Goal: Task Accomplishment & Management: Manage account settings

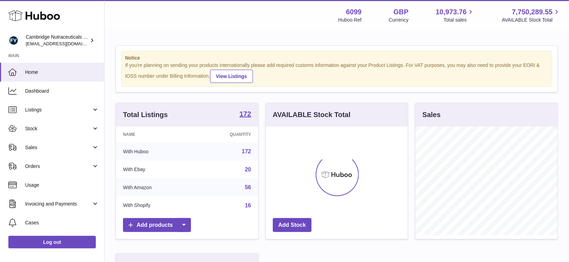
scroll to position [108, 142]
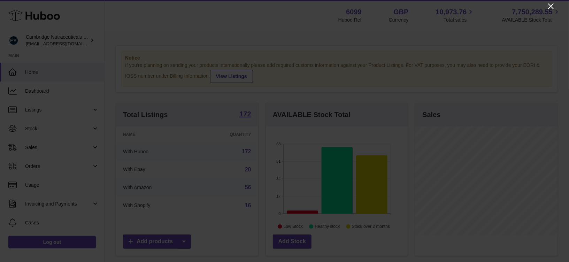
click at [554, 9] on icon "Close" at bounding box center [551, 6] width 8 height 8
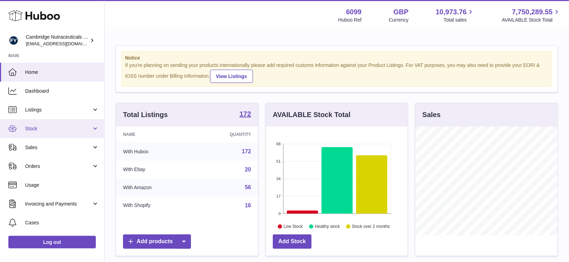
click at [31, 122] on link "Stock" at bounding box center [52, 128] width 104 height 19
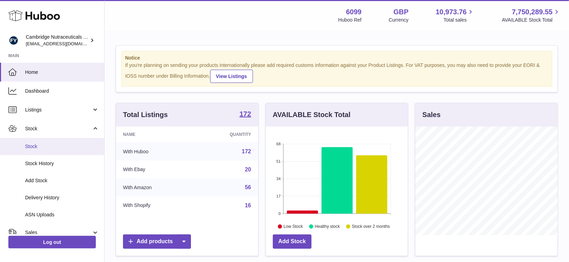
click at [40, 144] on span "Stock" at bounding box center [62, 146] width 74 height 7
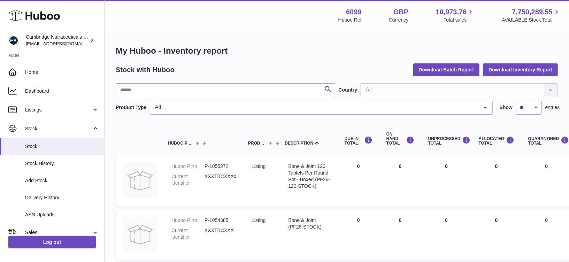
click at [130, 92] on input "text" at bounding box center [226, 90] width 220 height 14
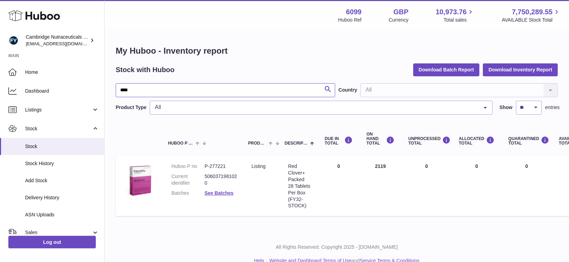
type input "****"
